Goal: Transaction & Acquisition: Purchase product/service

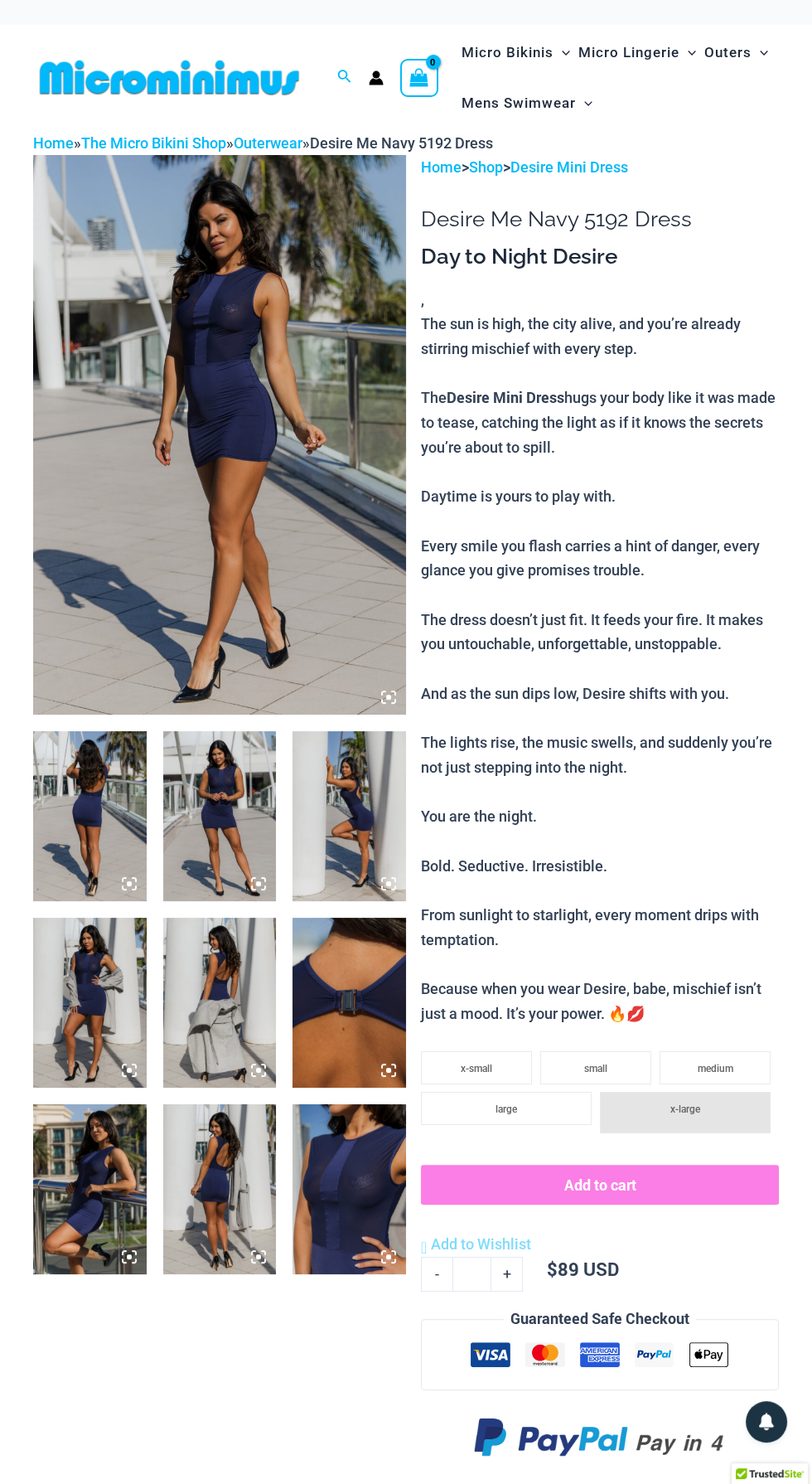
click at [325, 514] on img at bounding box center [220, 435] width 373 height 560
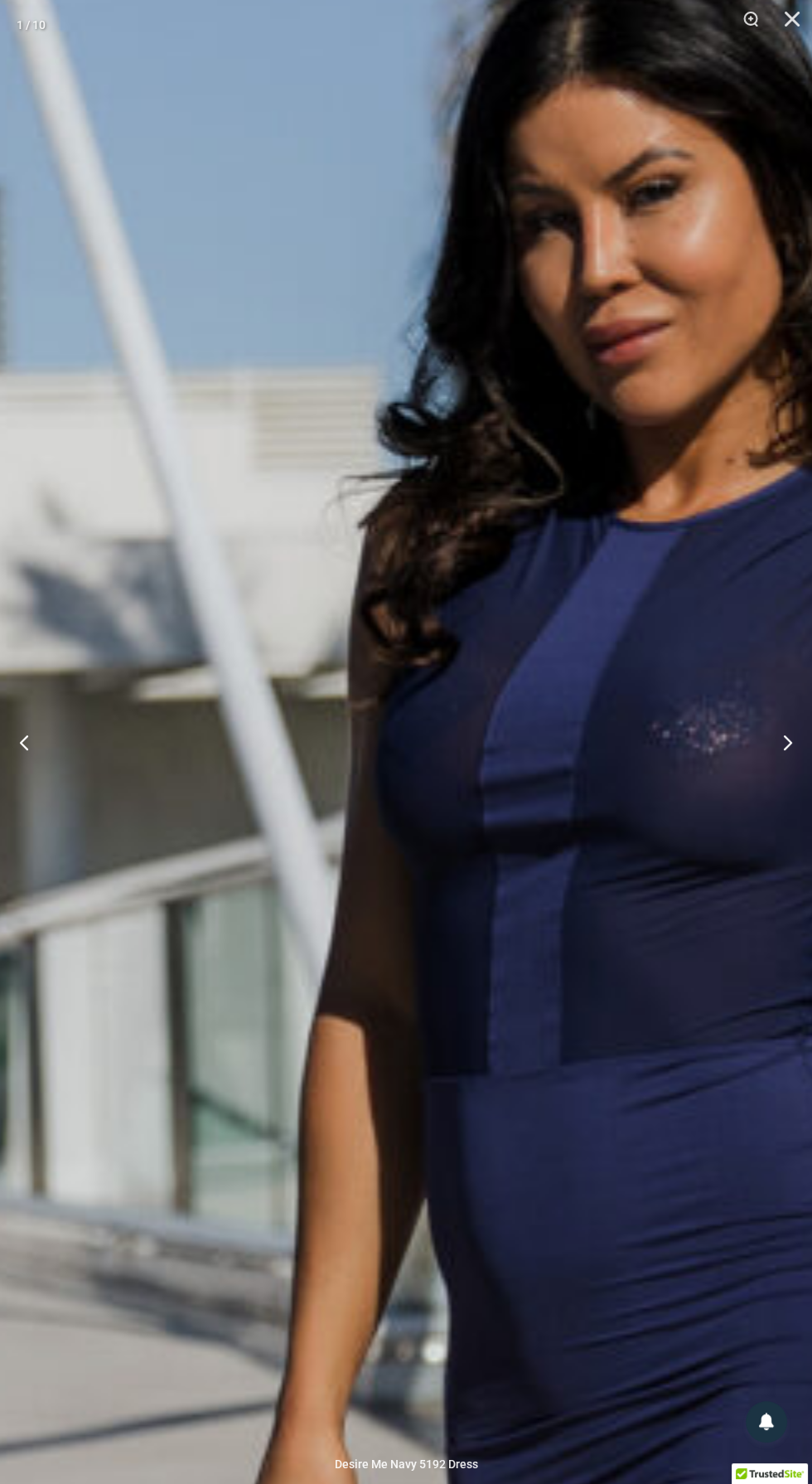
click at [593, 1231] on img at bounding box center [641, 1499] width 2277 height 3415
click at [601, 1231] on img at bounding box center [641, 1499] width 2277 height 3415
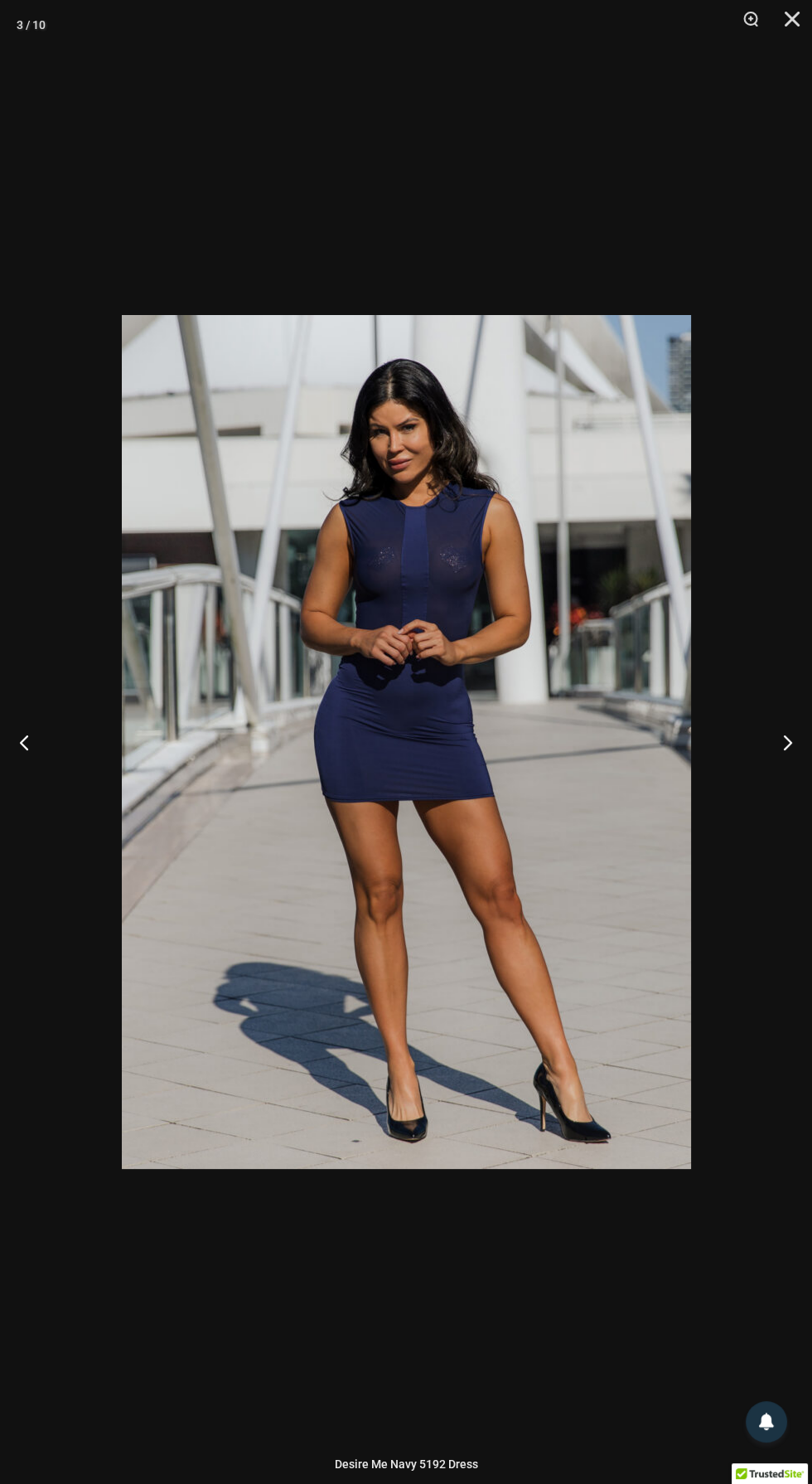
click at [521, 676] on img at bounding box center [406, 742] width 570 height 854
click at [516, 705] on img at bounding box center [406, 742] width 570 height 854
click at [487, 743] on img at bounding box center [406, 742] width 570 height 854
click at [485, 769] on img at bounding box center [406, 742] width 570 height 854
click at [488, 809] on img at bounding box center [406, 742] width 570 height 854
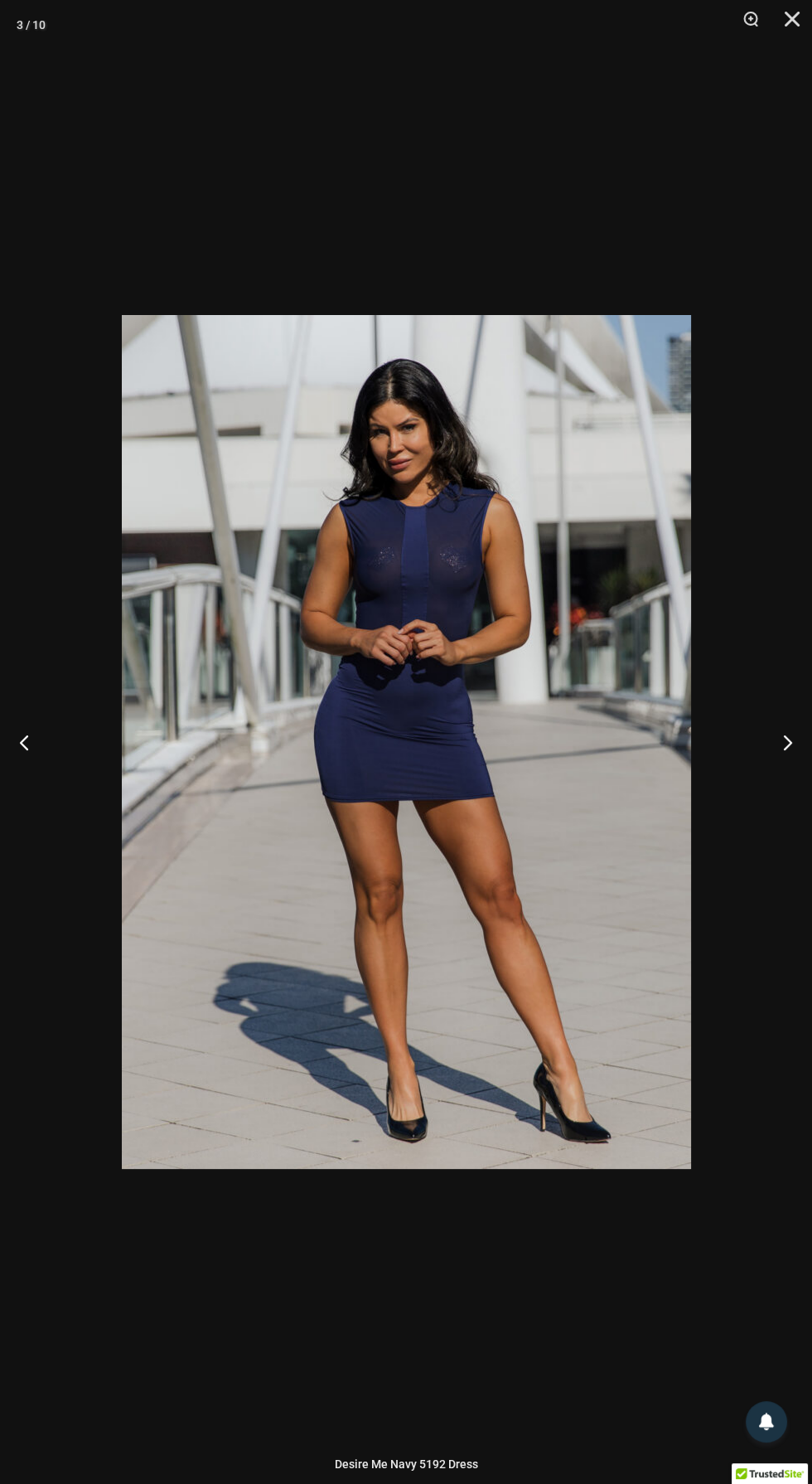
click at [474, 820] on img at bounding box center [406, 742] width 570 height 854
click at [454, 868] on img at bounding box center [406, 742] width 570 height 854
click at [459, 861] on img at bounding box center [406, 742] width 570 height 854
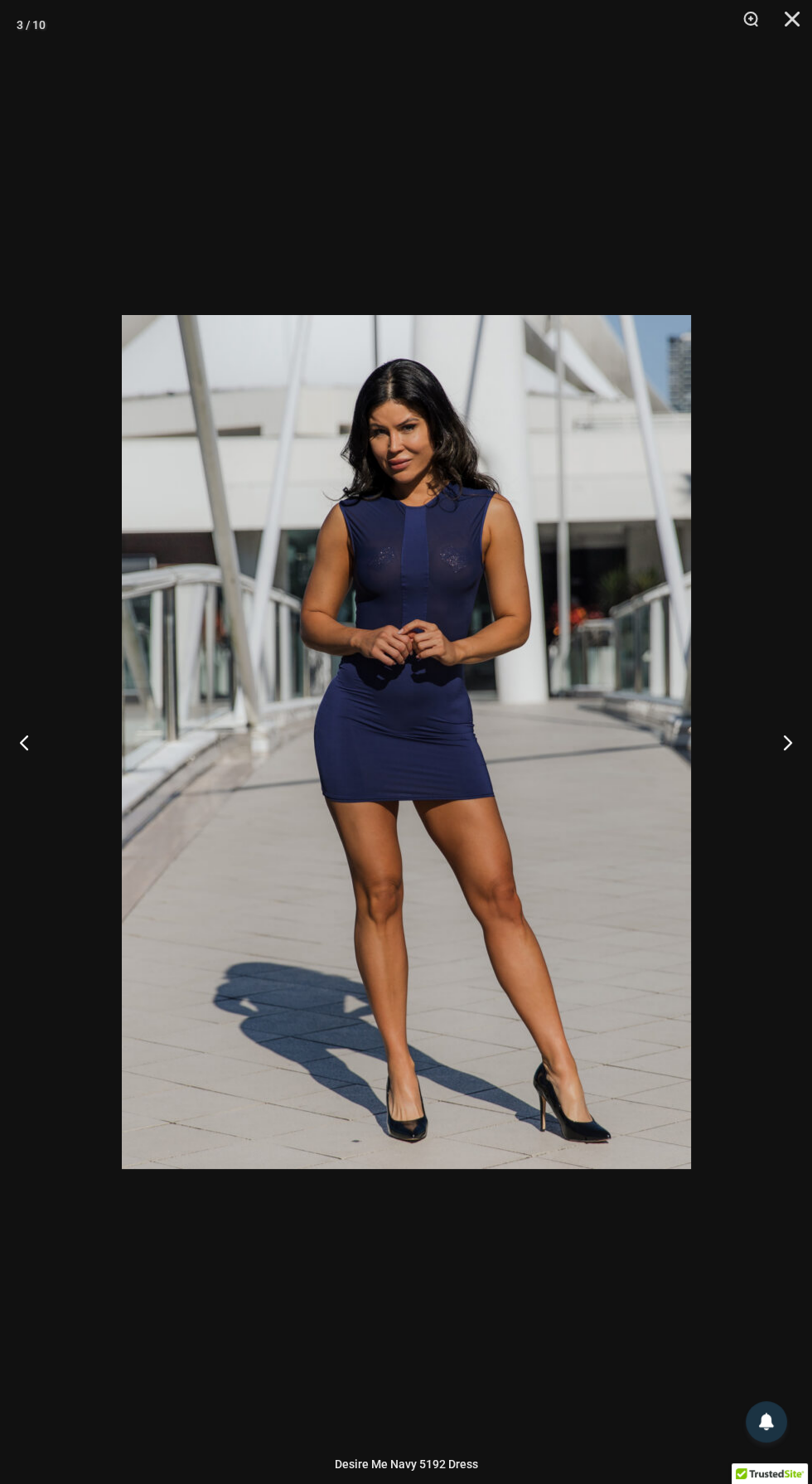
click at [578, 1352] on div at bounding box center [406, 742] width 812 height 1484
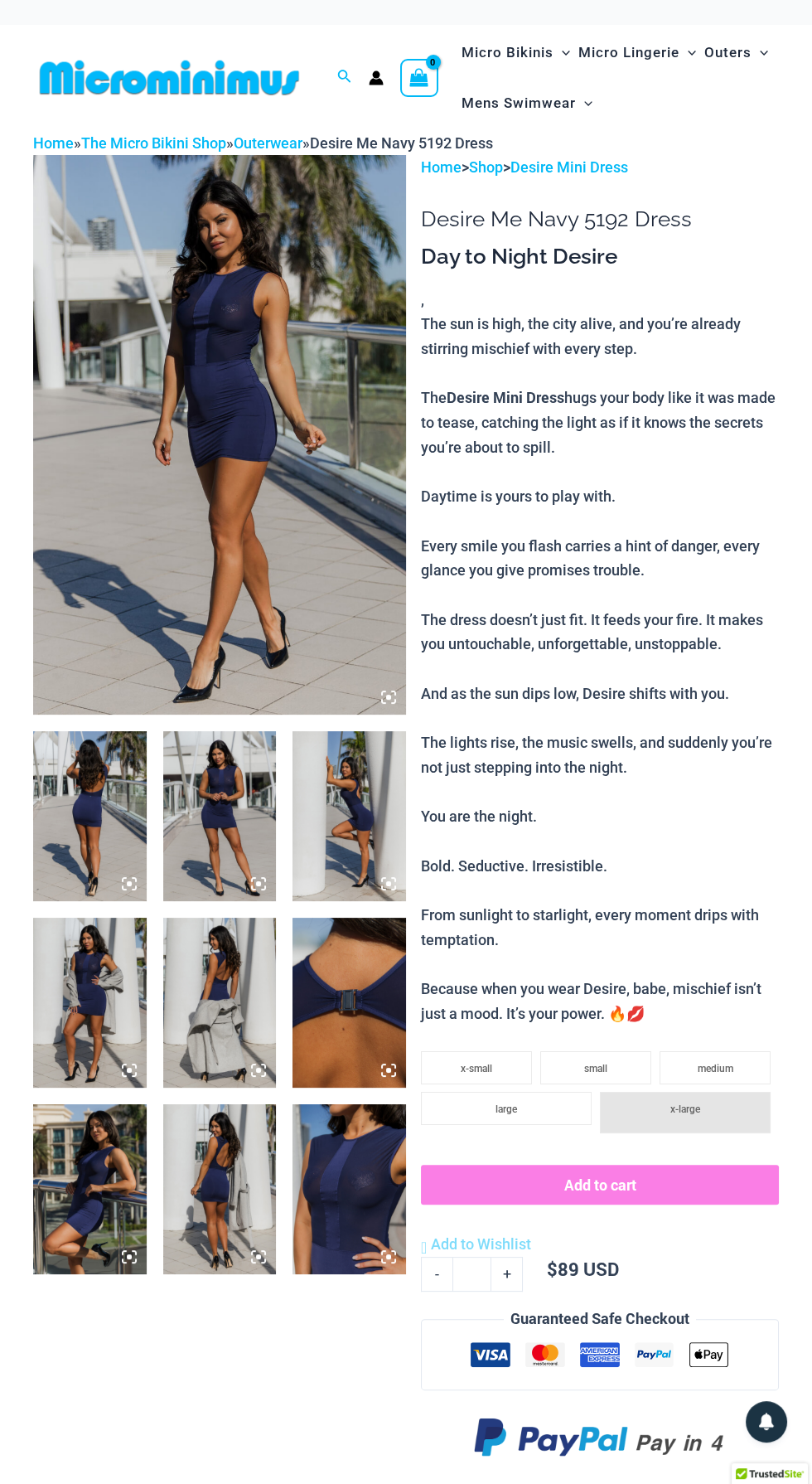
click at [352, 1208] on img at bounding box center [349, 1189] width 113 height 170
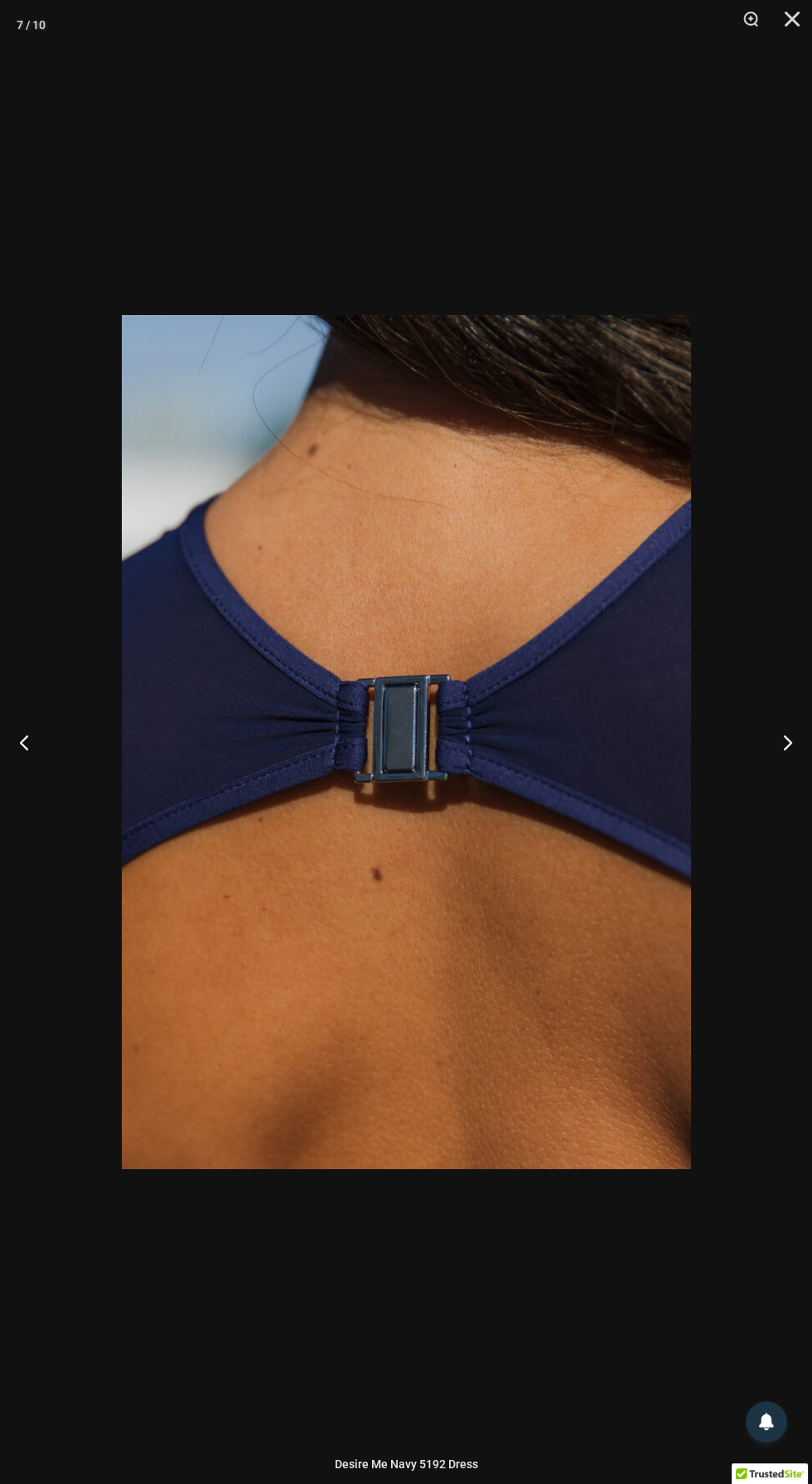
click at [497, 1328] on div at bounding box center [406, 742] width 812 height 1484
click at [500, 1310] on div at bounding box center [406, 742] width 812 height 1484
click at [514, 1291] on div at bounding box center [406, 742] width 812 height 1484
click at [488, 1312] on div at bounding box center [406, 742] width 812 height 1484
click at [480, 1286] on div at bounding box center [406, 742] width 812 height 1484
